Goal: Information Seeking & Learning: Check status

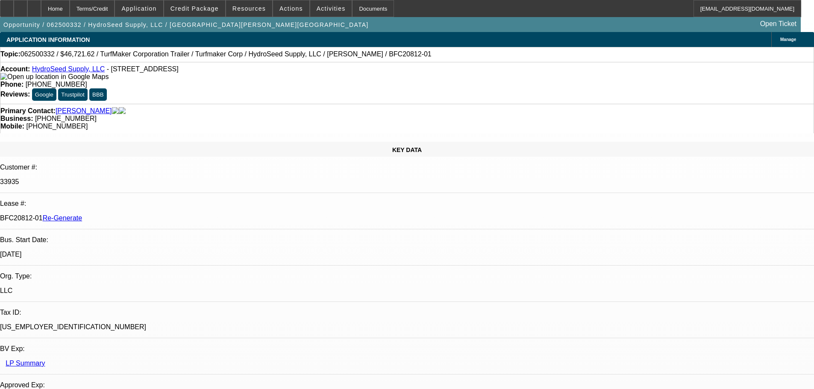
select select "4"
select select "0"
select select "6"
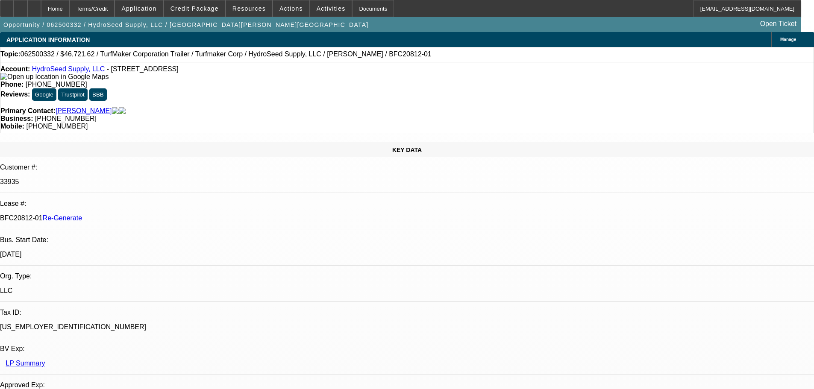
scroll to position [99, 0]
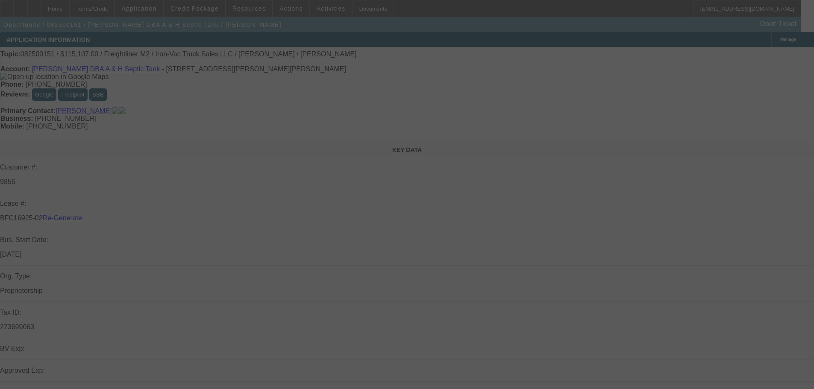
select select "3"
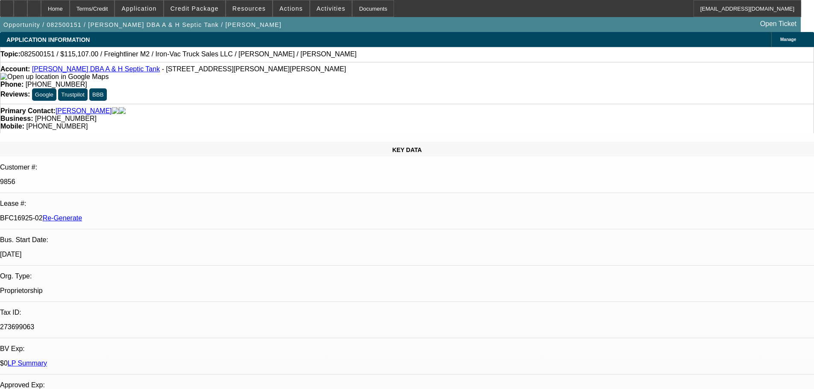
select select "0"
select select "2"
select select "0"
select select "6"
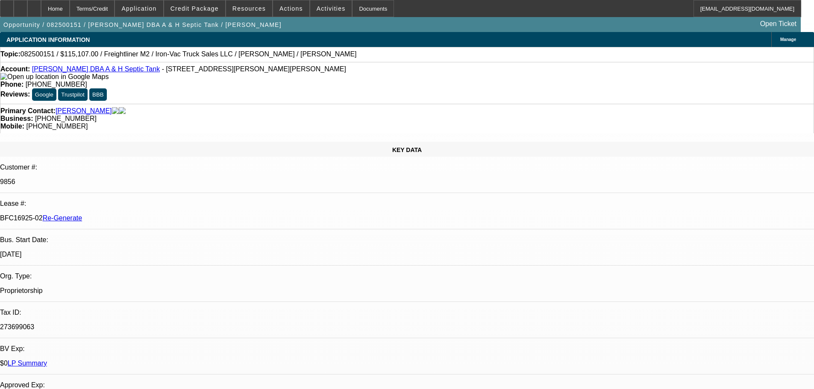
scroll to position [43, 0]
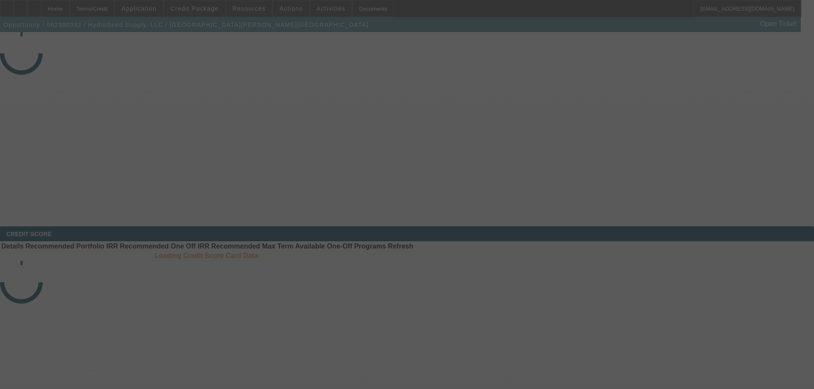
select select "4"
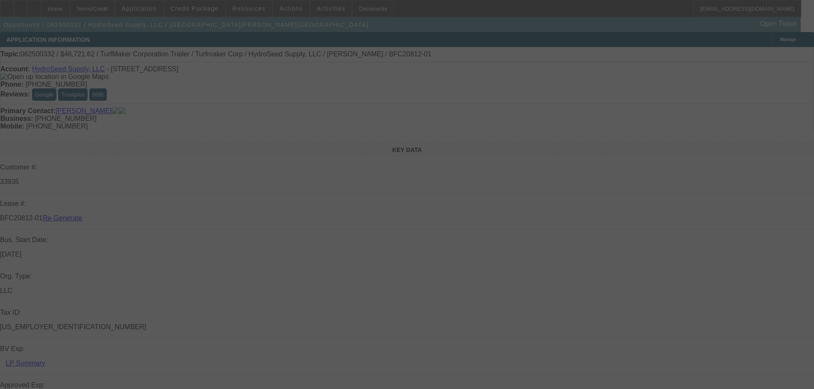
select select "0"
select select "6"
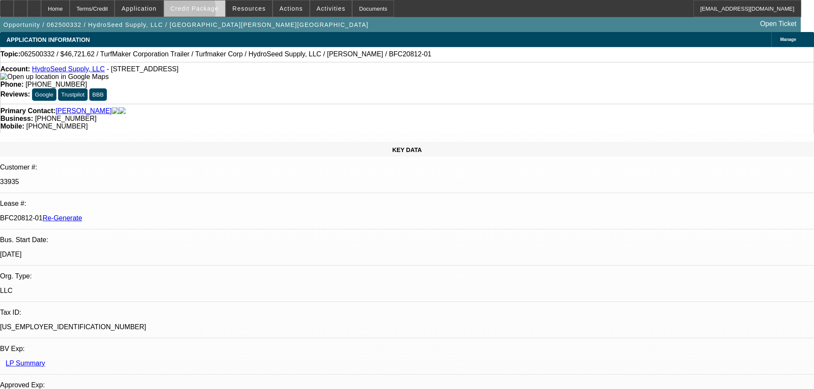
click at [188, 12] on span at bounding box center [194, 8] width 61 height 21
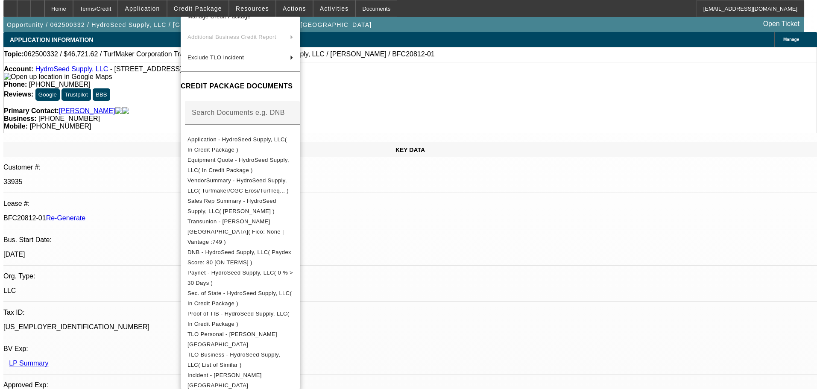
scroll to position [43, 0]
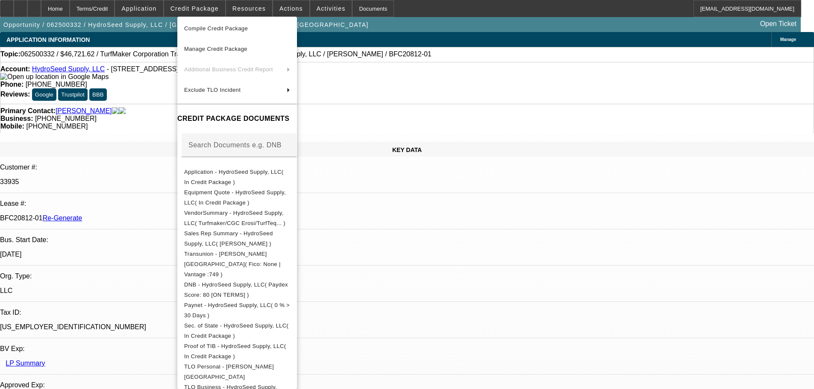
click at [244, 12] on div at bounding box center [407, 194] width 814 height 389
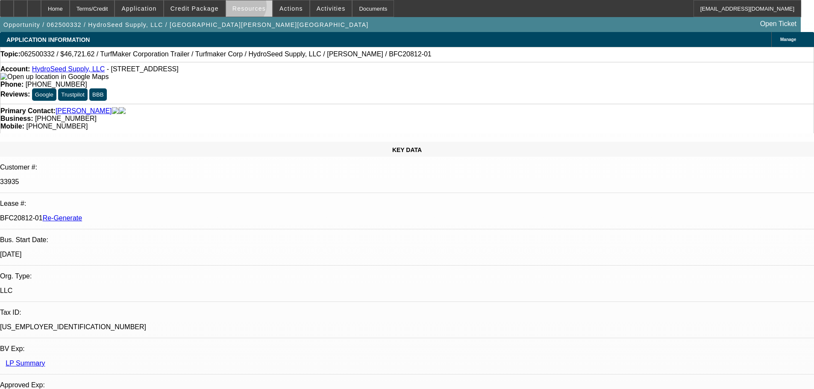
click at [248, 8] on span "Resources" at bounding box center [248, 8] width 33 height 7
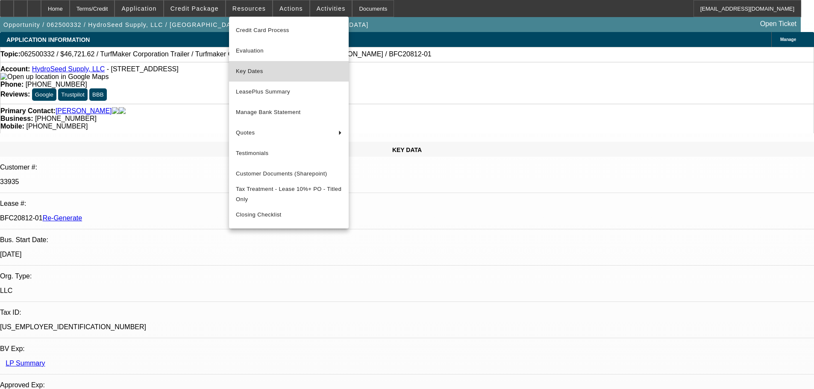
click at [252, 70] on span "Key Dates" at bounding box center [289, 71] width 106 height 10
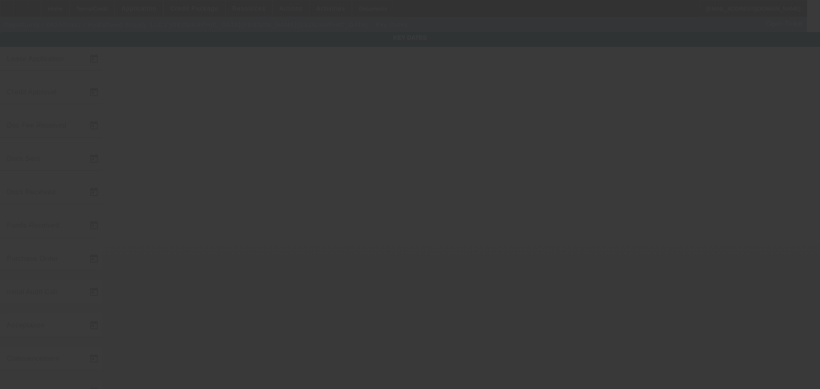
type input "6/13/2025"
type input "6/16/2025"
type input "6/26/2025"
type input "6/19/2025"
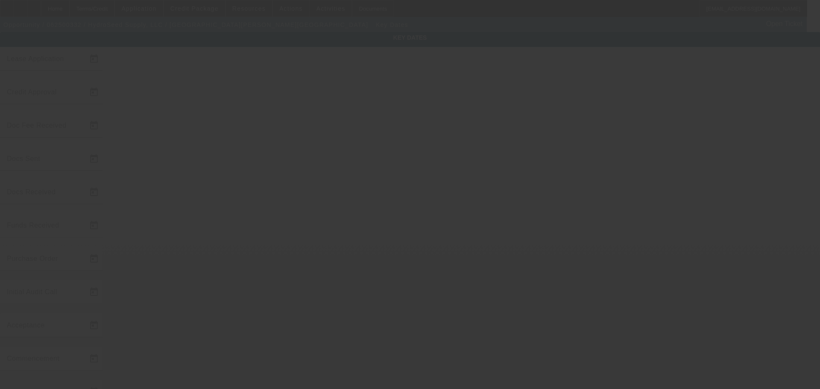
type input "6/26/2025"
type input "6/27/2025"
type input "7/25/2025"
type input "8/1/2025"
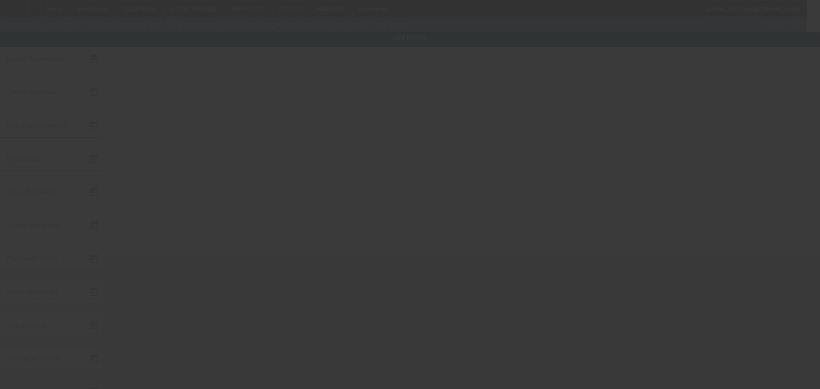
type input "9/1/2025"
type input "7/30/2025"
